Goal: Transaction & Acquisition: Purchase product/service

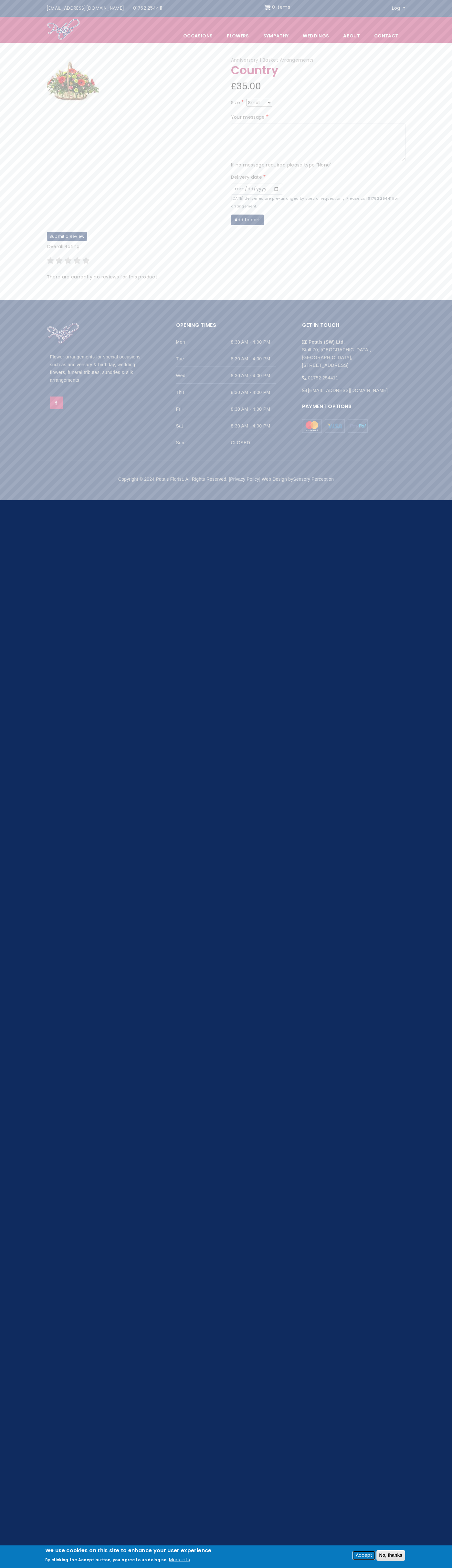
click at [363, 1555] on button "Accept" at bounding box center [364, 1555] width 22 height 8
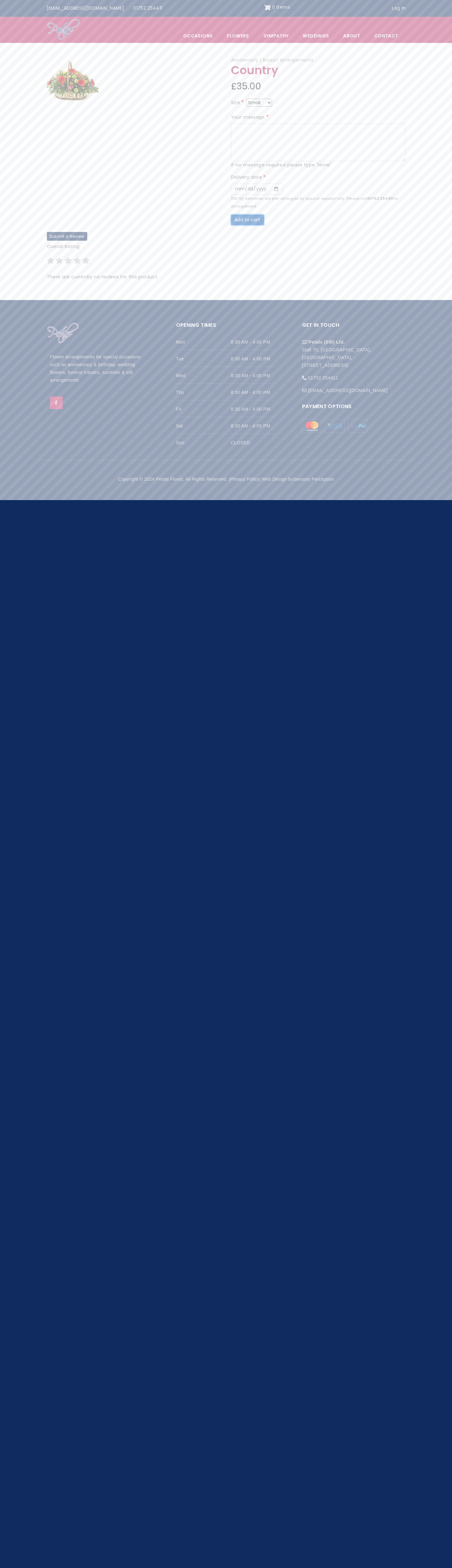
click at [247, 220] on button "Add to cart" at bounding box center [247, 220] width 33 height 11
click at [264, 7] on img "Site header" at bounding box center [267, 7] width 7 height 10
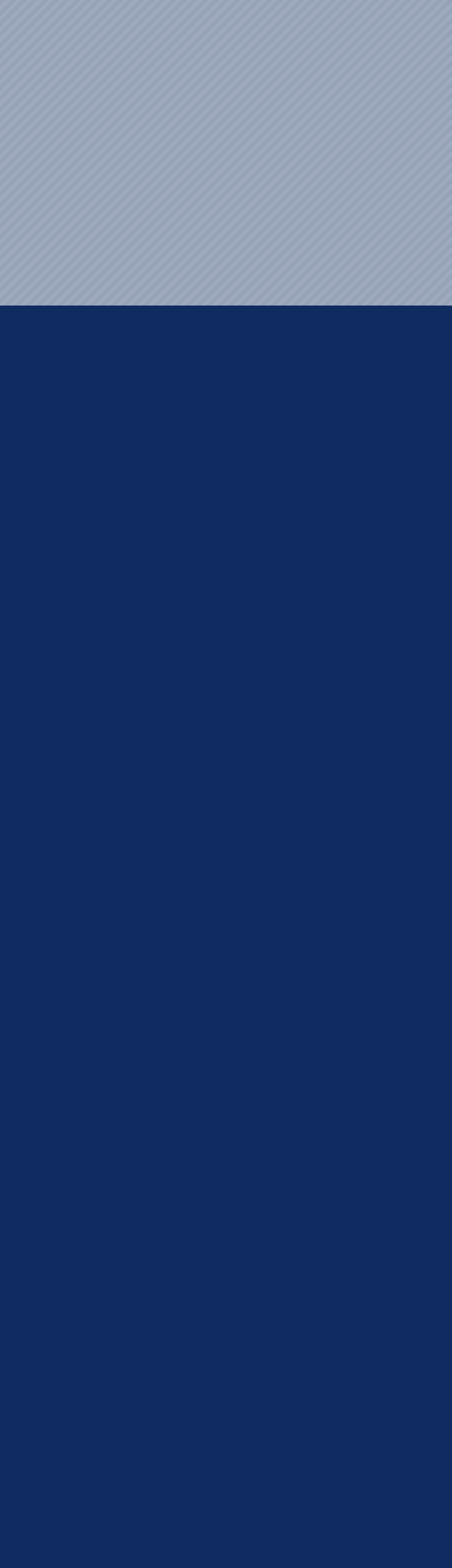
click at [309, 0] on html "Menu Occasions Open submenu Flowers Open submenu Sympathy Weddings Open submenu…" at bounding box center [226, 0] width 452 height 0
click at [440, 0] on html "Menu Occasions Open submenu Flowers Open submenu Sympathy Weddings Open submenu…" at bounding box center [226, 0] width 452 height 0
click at [308, 0] on html "Menu Occasions Open submenu Flowers Open submenu Sympathy Weddings Open submenu…" at bounding box center [226, 0] width 452 height 0
click at [30, 0] on html "Menu Occasions Open submenu Flowers Open submenu Sympathy Weddings Open submenu…" at bounding box center [226, 0] width 452 height 0
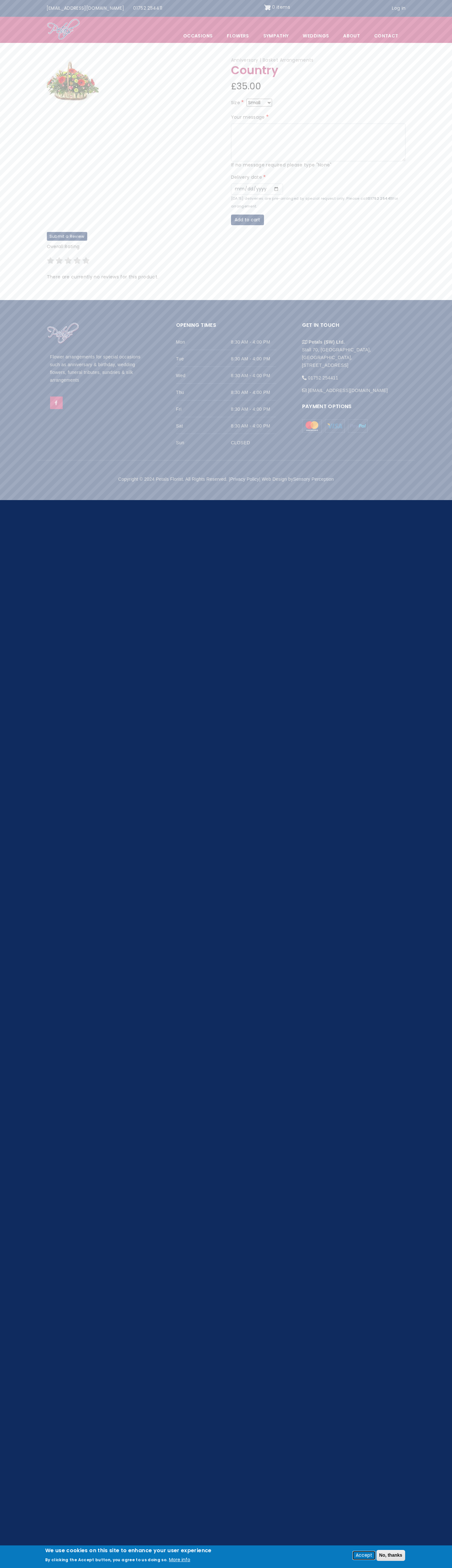
click at [363, 1555] on button "Accept" at bounding box center [364, 1555] width 22 height 8
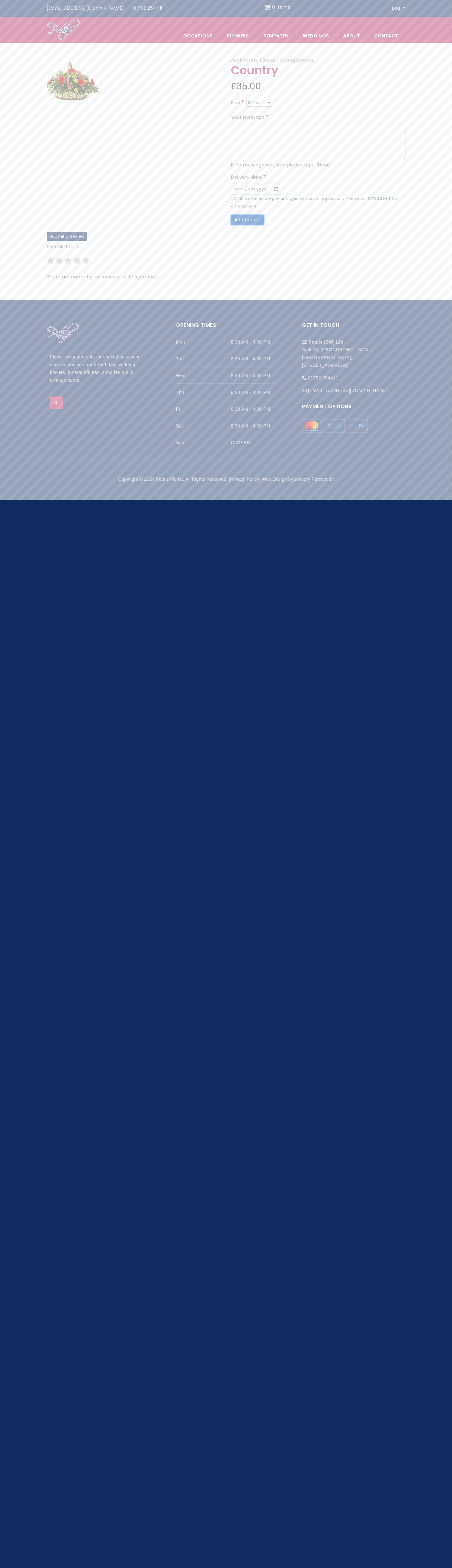
click at [247, 220] on button "Add to cart" at bounding box center [247, 220] width 33 height 11
click at [264, 7] on img "Site header" at bounding box center [267, 7] width 7 height 10
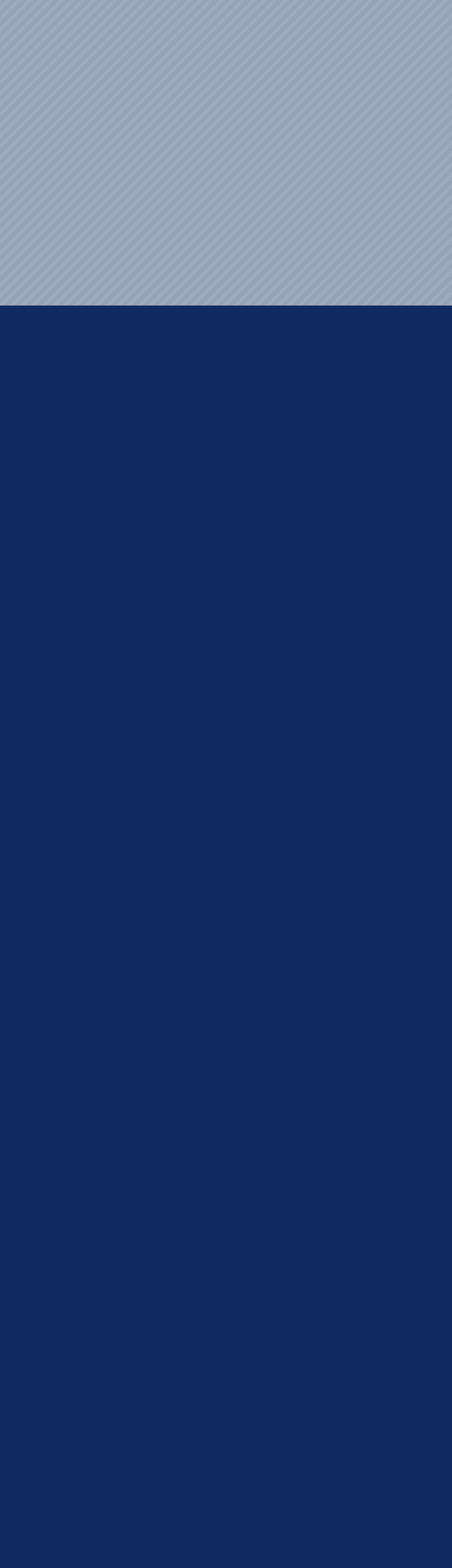
click at [418, 0] on html "Menu Occasions Open submenu Flowers Open submenu Sympathy Weddings Open submenu…" at bounding box center [226, 0] width 452 height 0
click at [438, 0] on html "Menu Occasions Open submenu Flowers Open submenu Sympathy Weddings Open submenu…" at bounding box center [226, 0] width 452 height 0
click at [259, 0] on html "Menu Occasions Open submenu Flowers Open submenu Sympathy Weddings Open submenu…" at bounding box center [226, 0] width 452 height 0
click at [26, 0] on html "Menu Occasions Open submenu Flowers Open submenu Sympathy Weddings Open submenu…" at bounding box center [226, 0] width 452 height 0
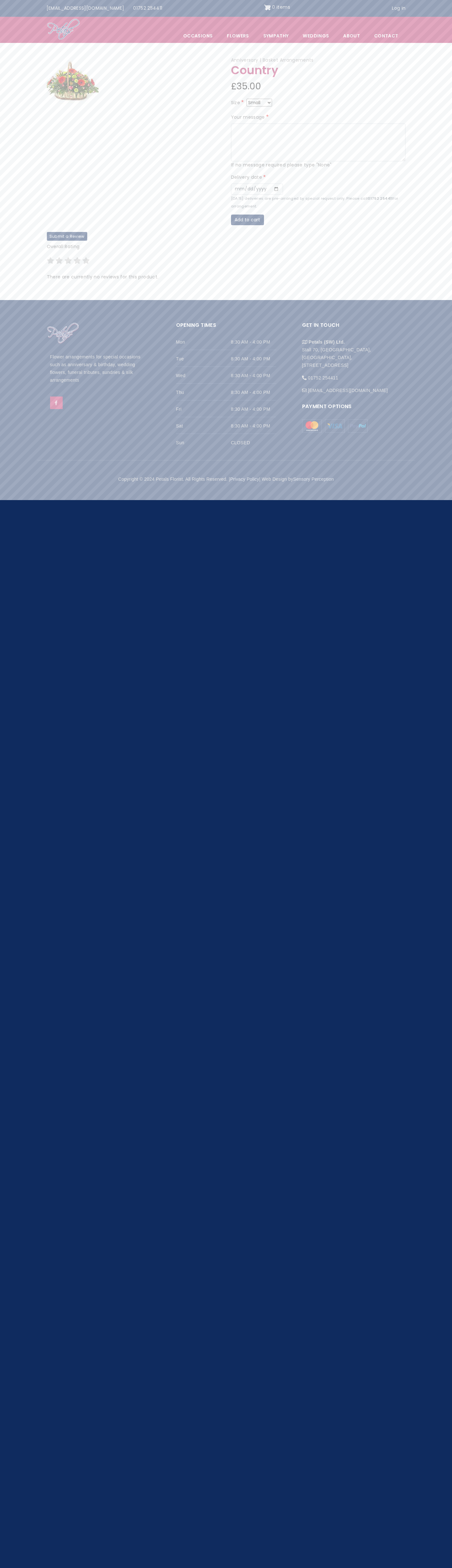
click at [264, 7] on img "Site header" at bounding box center [267, 7] width 7 height 10
